Goal: Obtain resource: Obtain resource

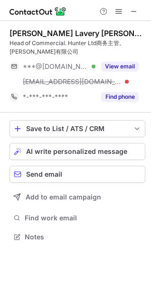
scroll to position [230, 151]
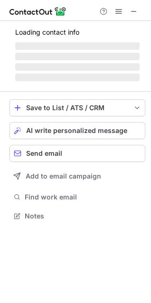
scroll to position [222, 151]
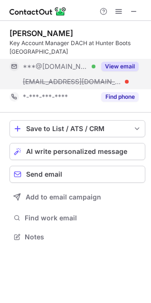
click at [118, 62] on button "View email" at bounding box center [120, 67] width 38 height 10
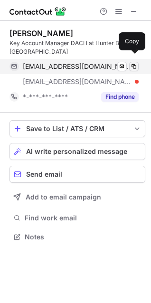
click at [134, 63] on span at bounding box center [134, 67] width 8 height 8
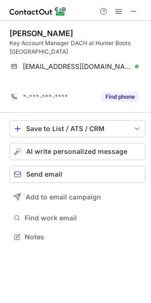
scroll to position [207, 151]
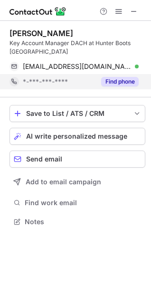
click at [112, 77] on button "Find phone" at bounding box center [120, 82] width 38 height 10
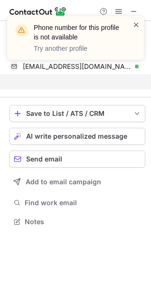
click at [134, 24] on span at bounding box center [137, 25] width 8 height 10
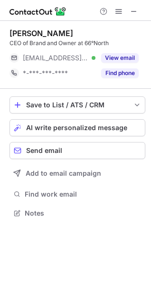
scroll to position [5, 4]
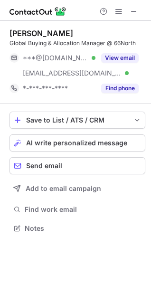
scroll to position [222, 151]
